Goal: Information Seeking & Learning: Understand process/instructions

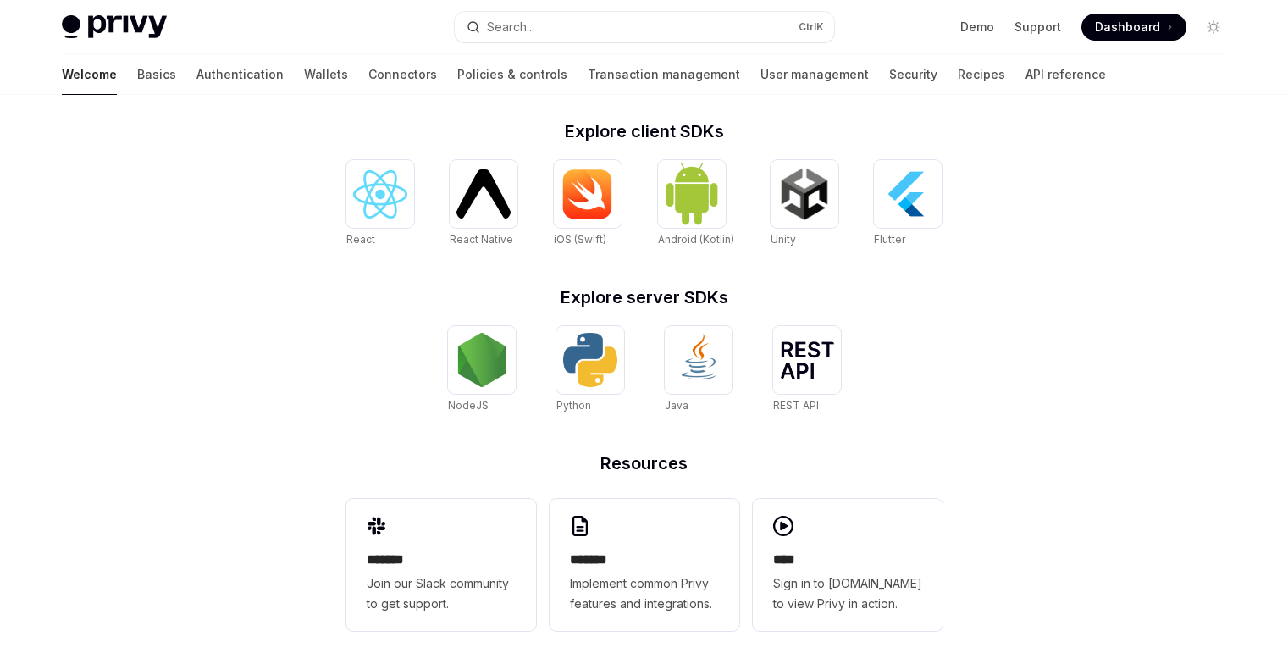
scroll to position [717, 0]
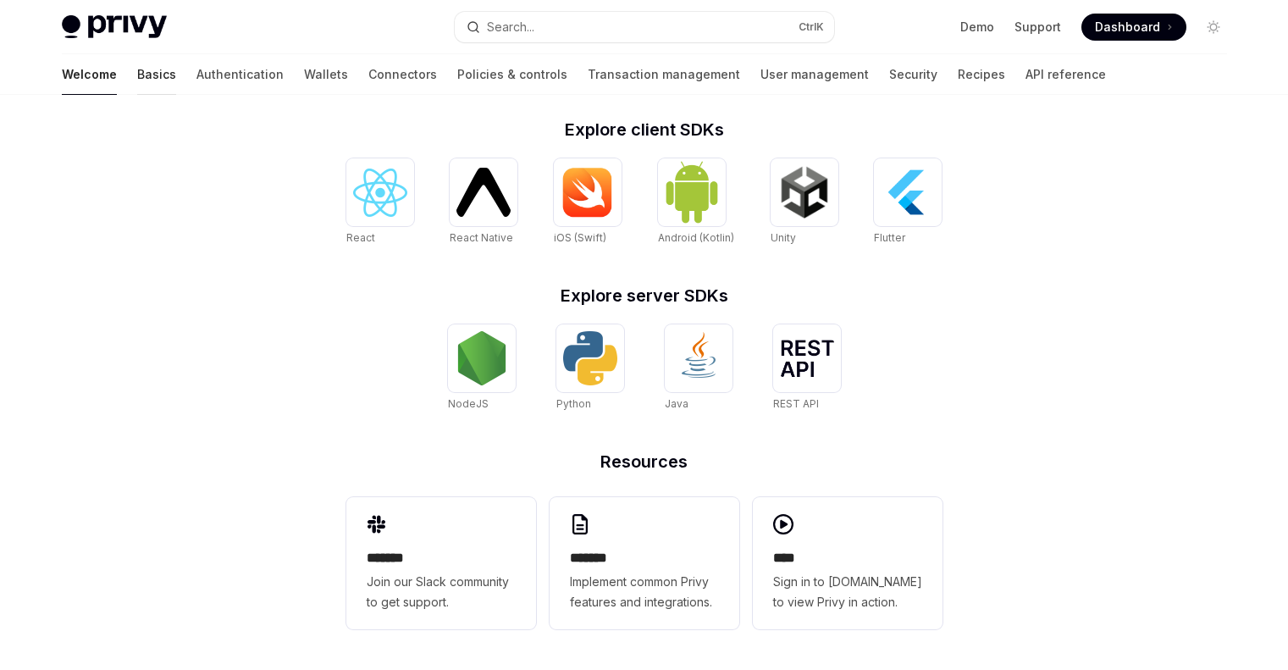
click at [137, 80] on link "Basics" at bounding box center [156, 74] width 39 height 41
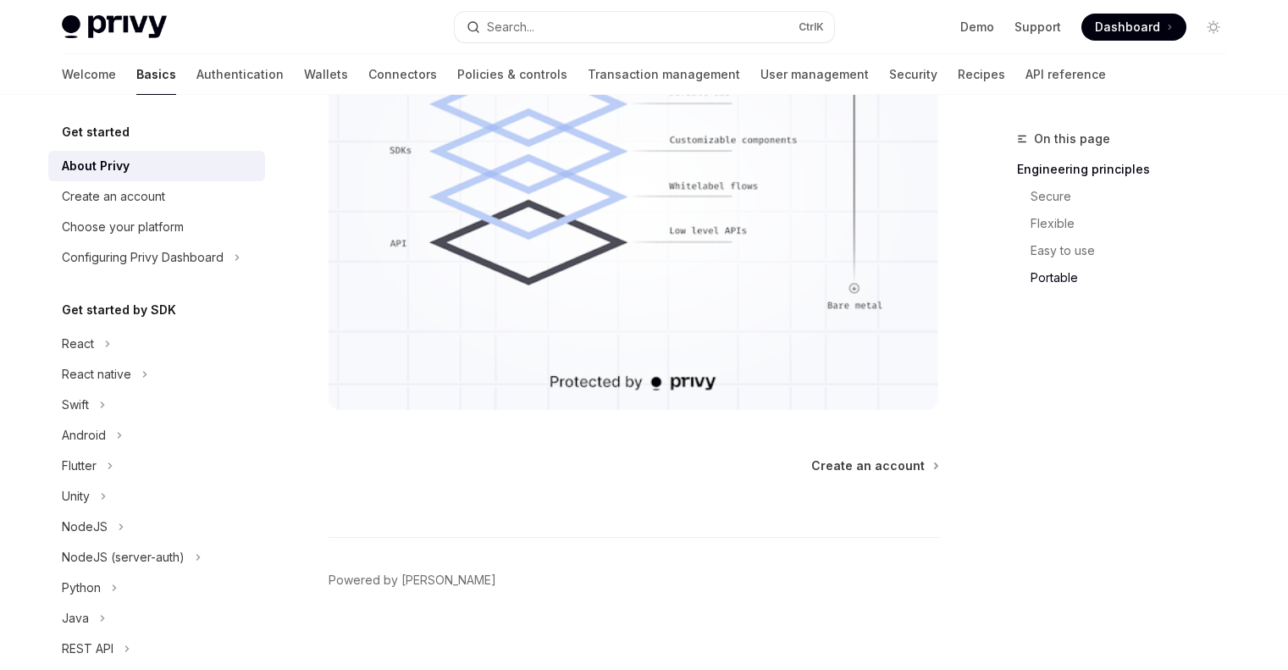
scroll to position [1567, 0]
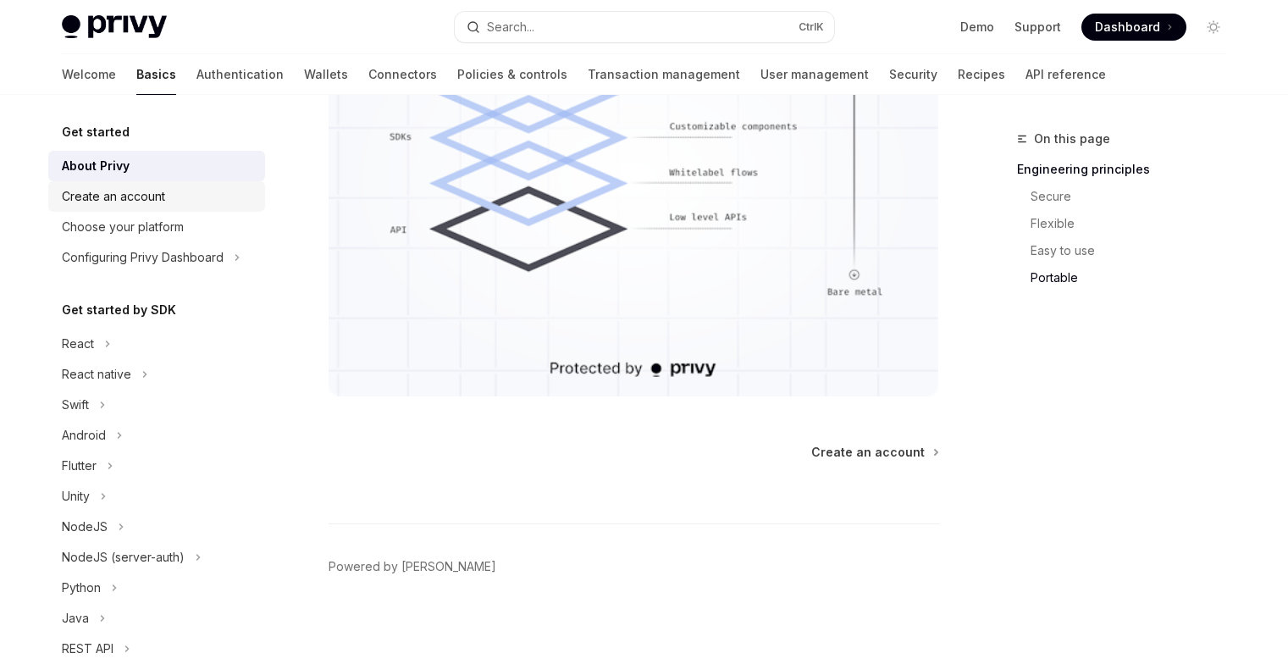
click at [173, 198] on div "Create an account" at bounding box center [158, 196] width 193 height 20
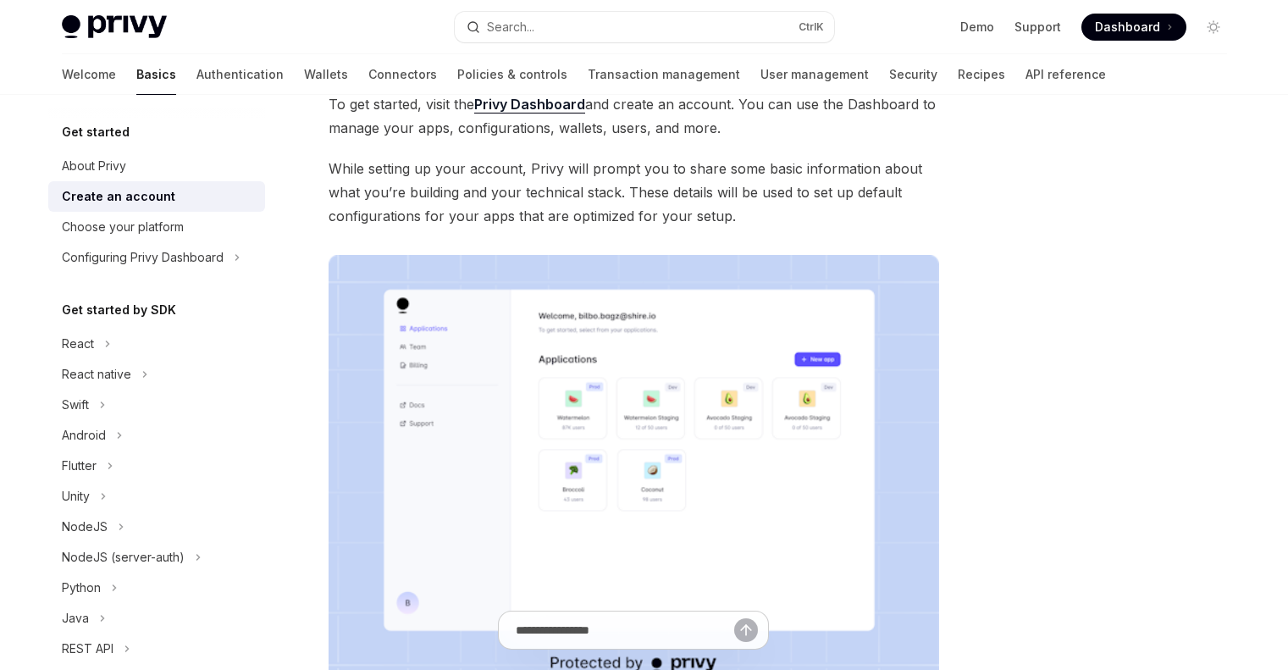
scroll to position [122, 0]
click at [453, 334] on img at bounding box center [633, 472] width 610 height 436
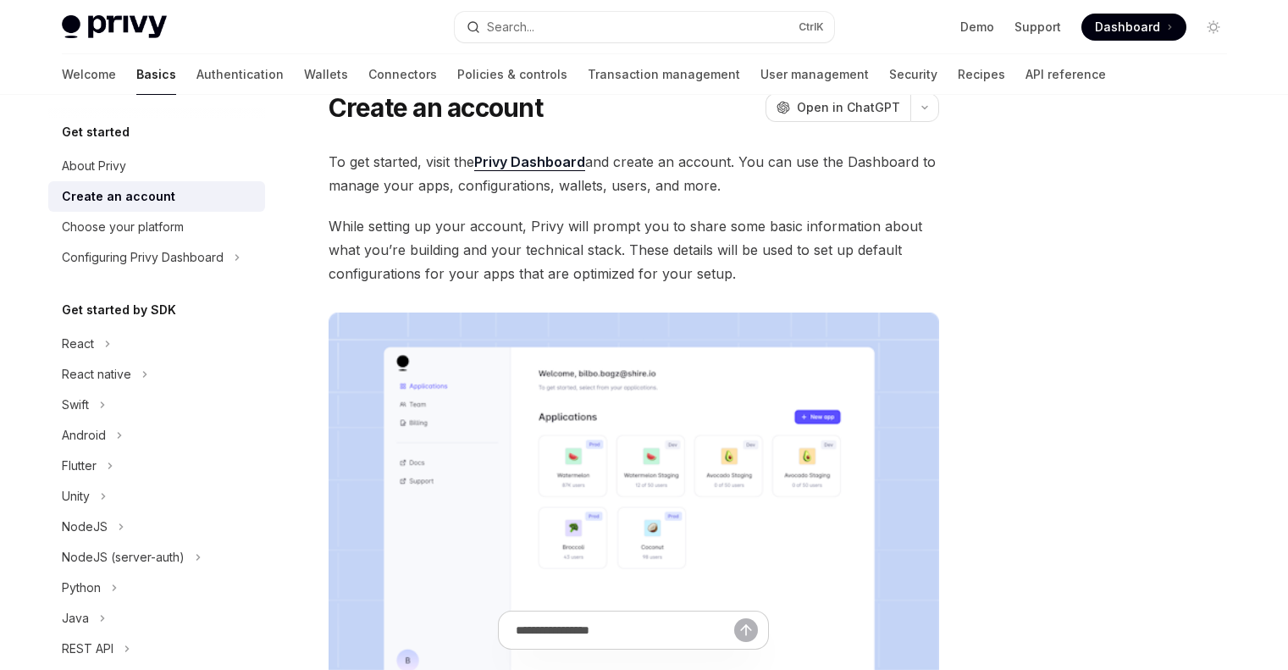
scroll to position [59, 0]
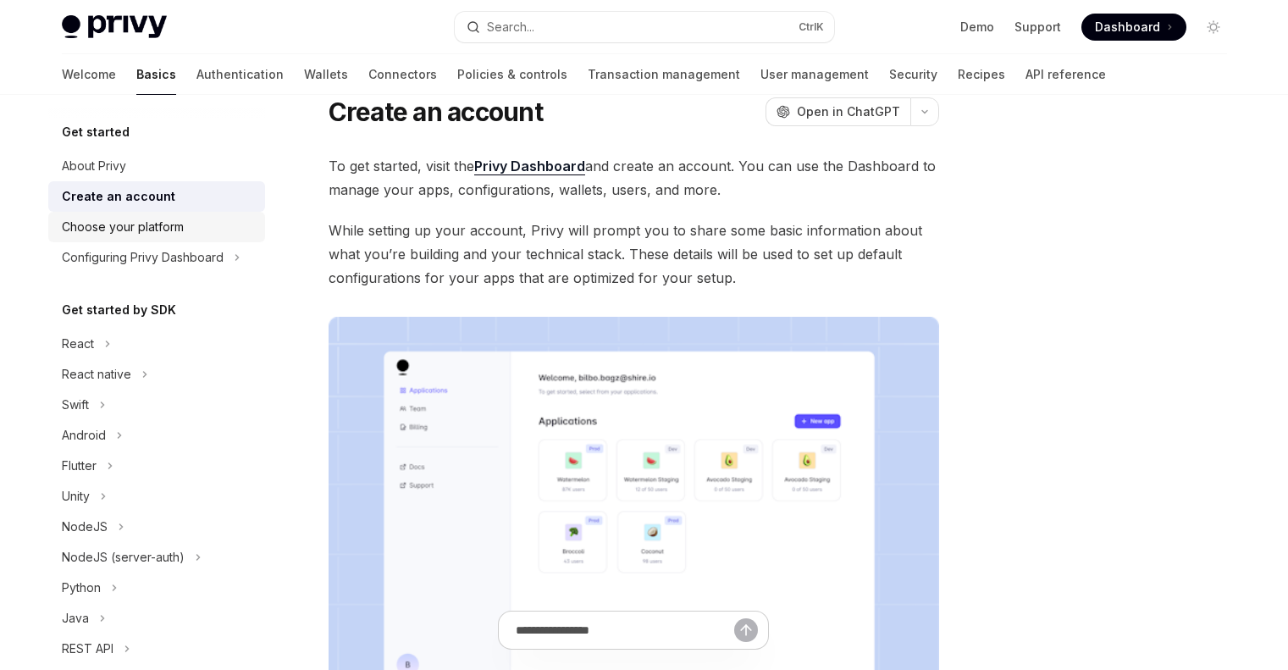
click at [146, 231] on div "Choose your platform" at bounding box center [123, 227] width 122 height 20
type textarea "*"
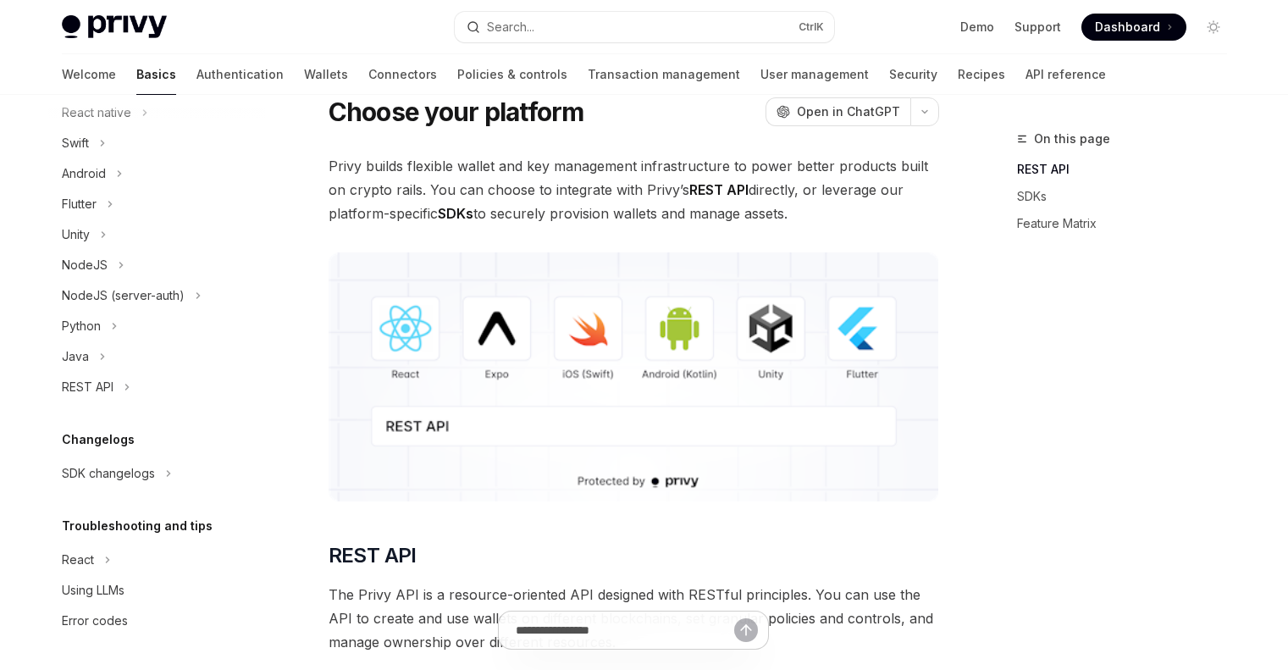
scroll to position [206, 0]
